Goal: Transaction & Acquisition: Purchase product/service

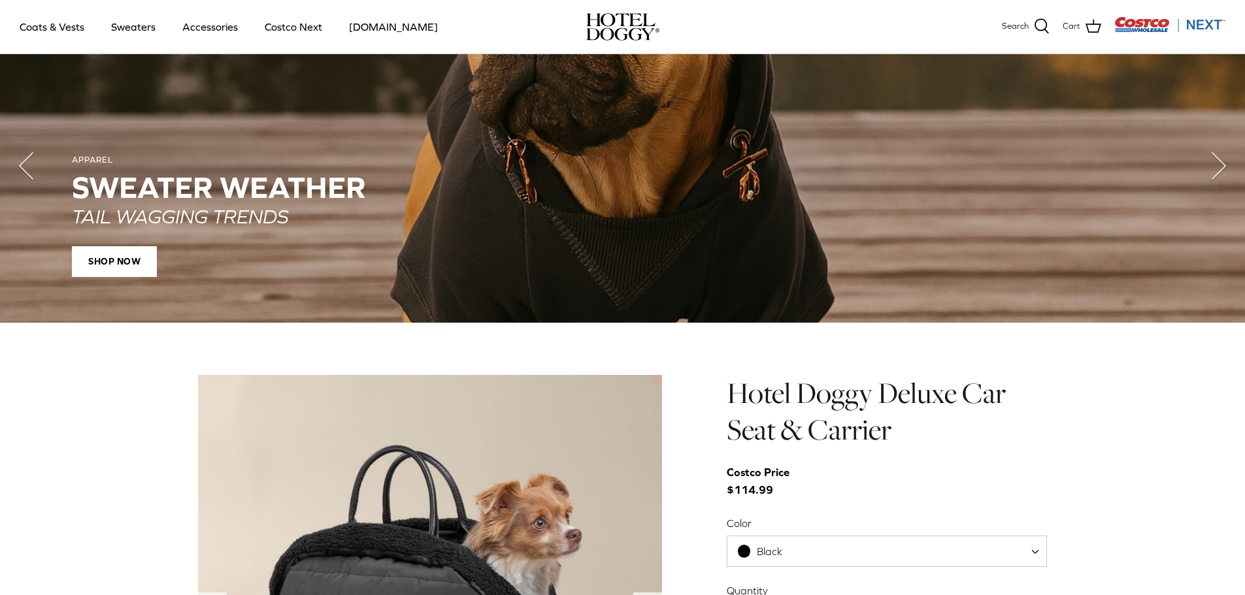
scroll to position [826, 0]
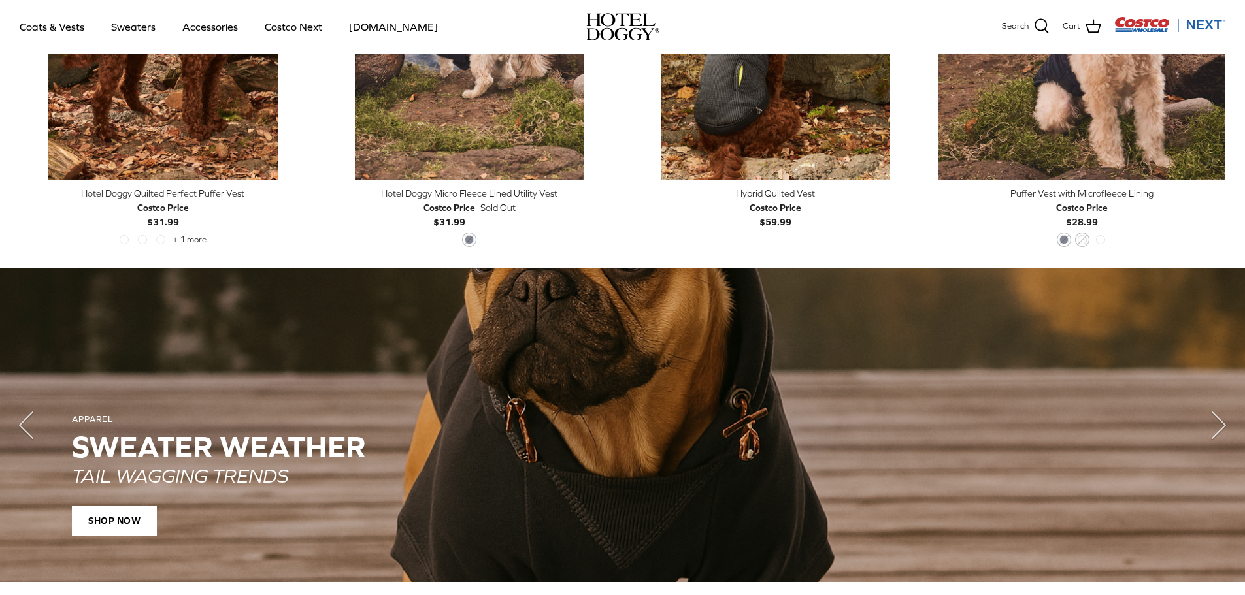
click at [142, 523] on span "SHOP NOW" at bounding box center [114, 520] width 85 height 31
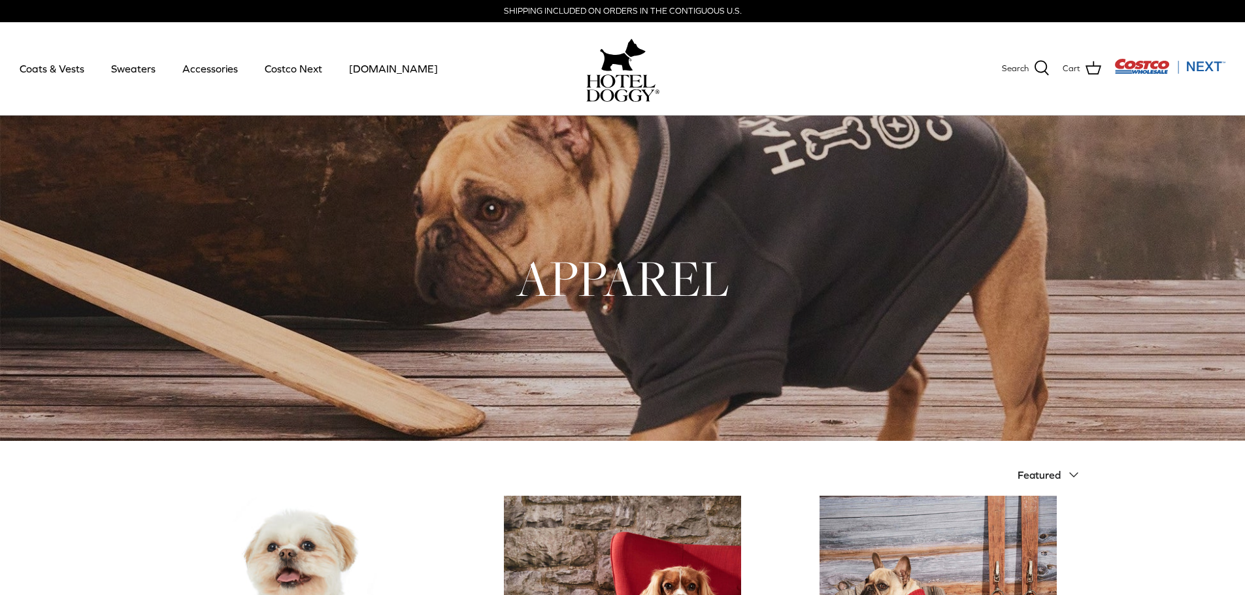
click at [37, 64] on link "Coats & Vests" at bounding box center [52, 68] width 88 height 44
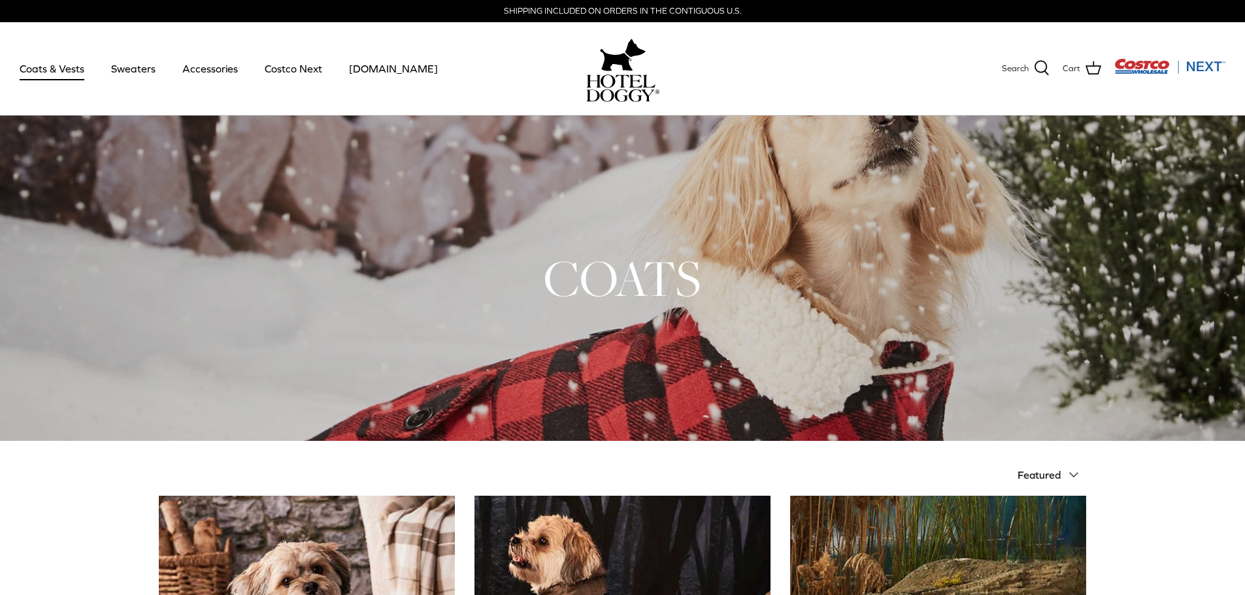
click at [208, 68] on link "Accessories" at bounding box center [210, 68] width 79 height 44
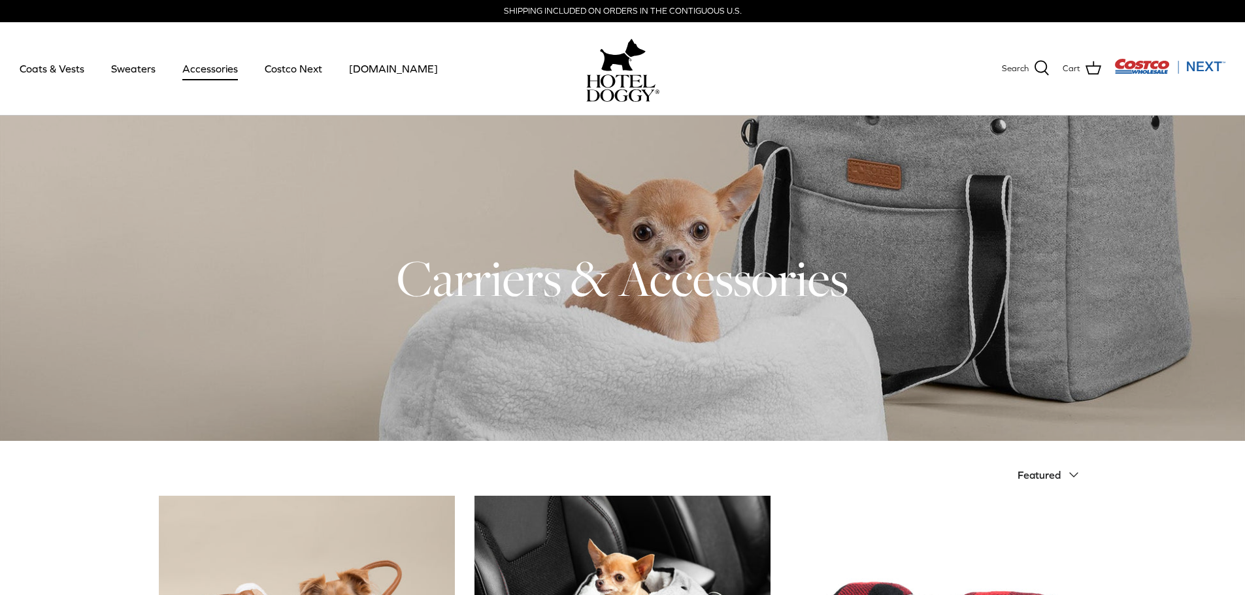
click at [131, 69] on link "Sweaters" at bounding box center [133, 68] width 68 height 44
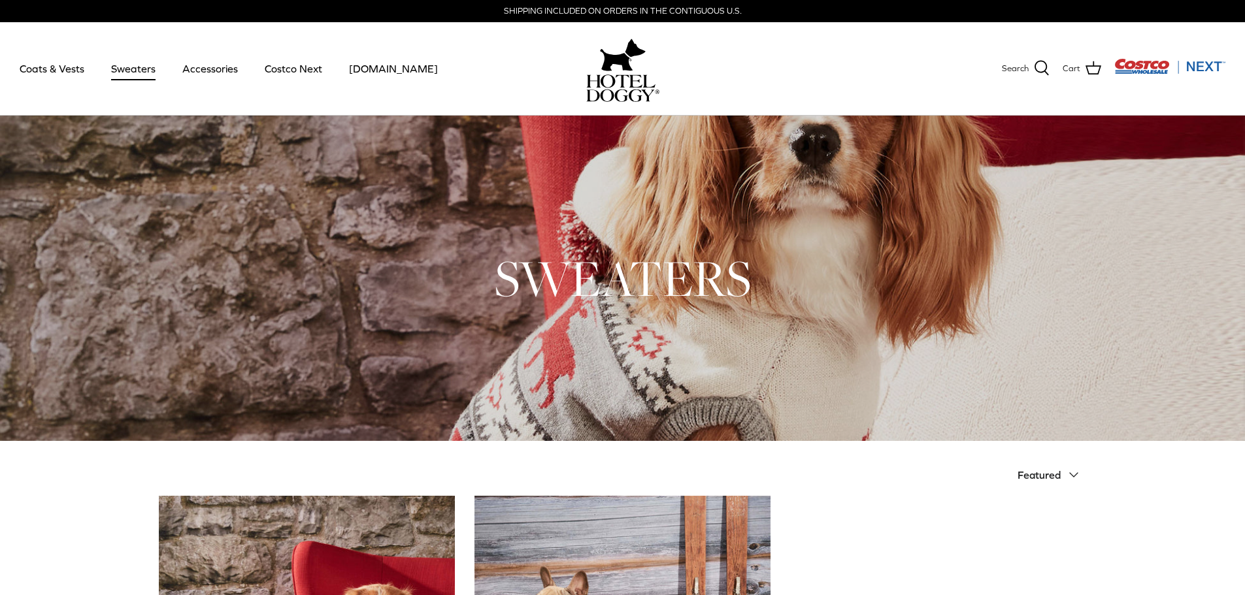
click at [292, 73] on link "Costco Next" at bounding box center [293, 68] width 81 height 44
